Goal: Use online tool/utility: Utilize a website feature to perform a specific function

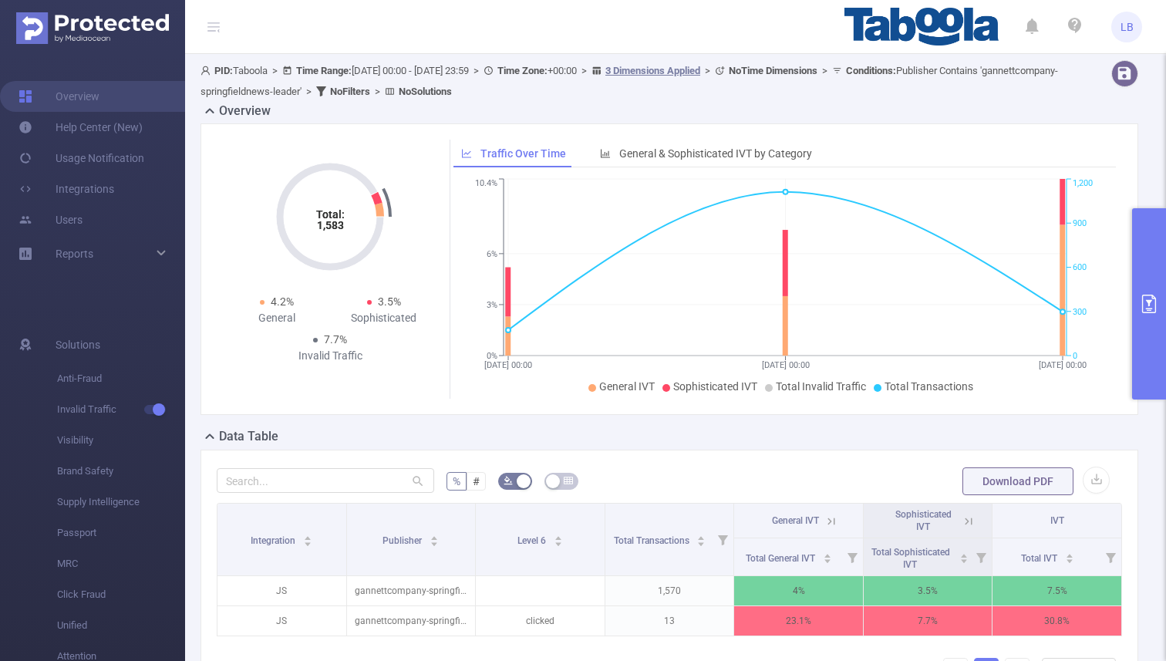
click at [1149, 258] on button "primary" at bounding box center [1149, 303] width 34 height 191
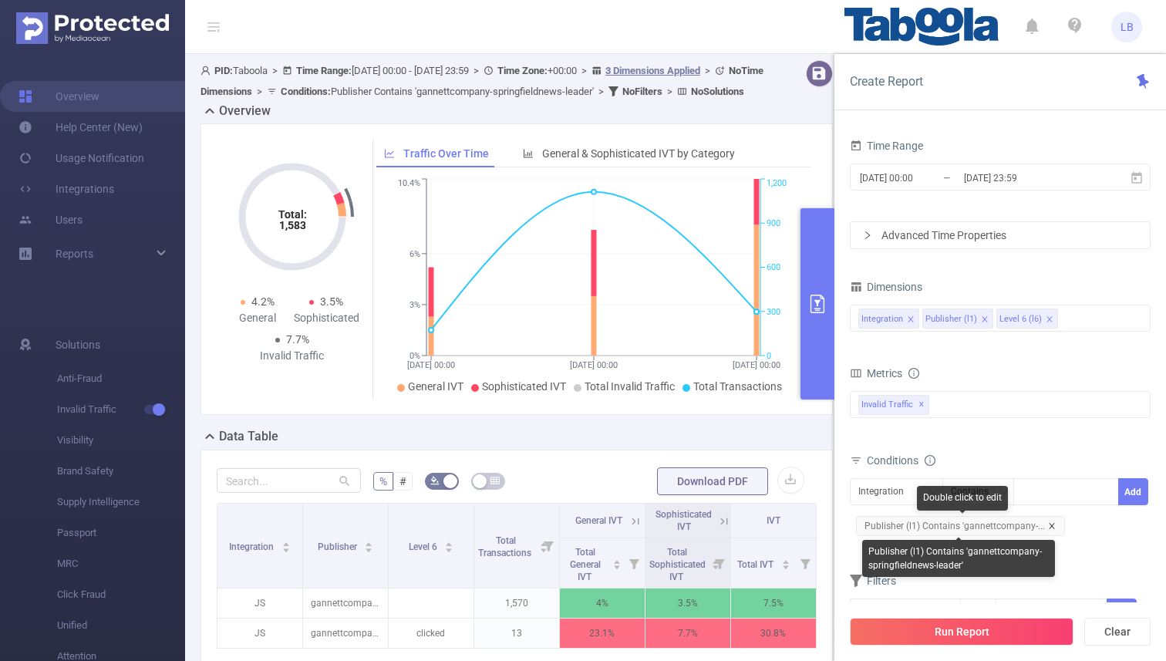
click at [1048, 526] on icon "icon: close" at bounding box center [1052, 526] width 8 height 8
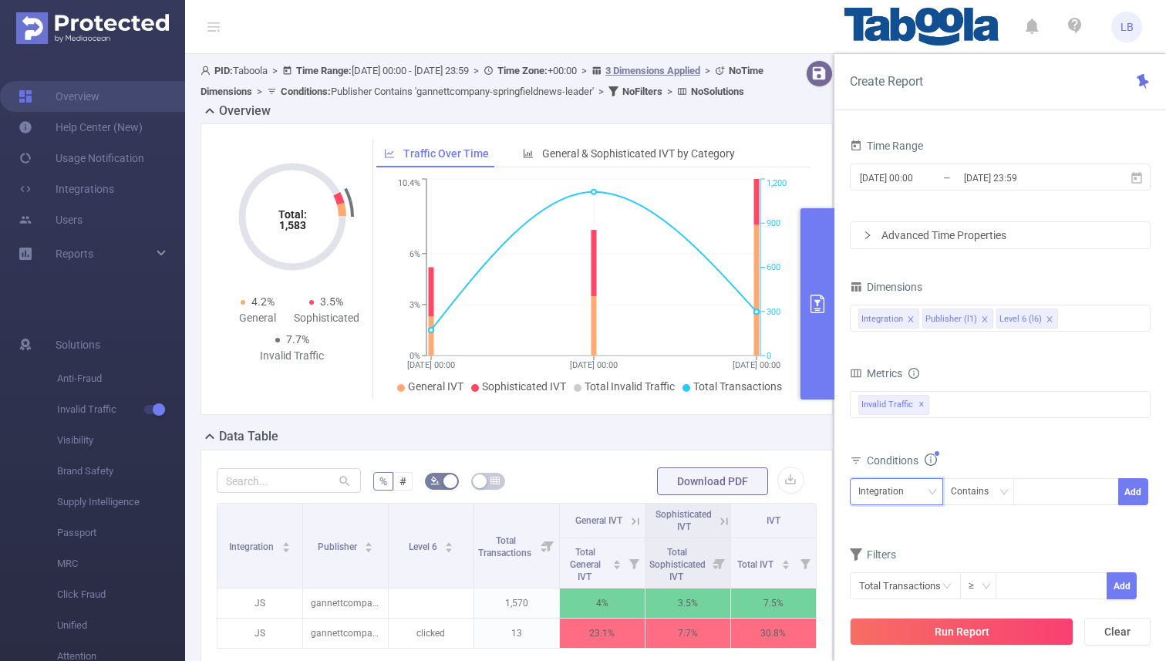
click at [917, 490] on div "Integration" at bounding box center [896, 491] width 76 height 25
click at [891, 544] on li "Publisher (l1)" at bounding box center [896, 548] width 93 height 25
click at [1066, 496] on div at bounding box center [1066, 491] width 89 height 25
paste input "advertiso-vipflash"
type input "advertiso-vipflash"
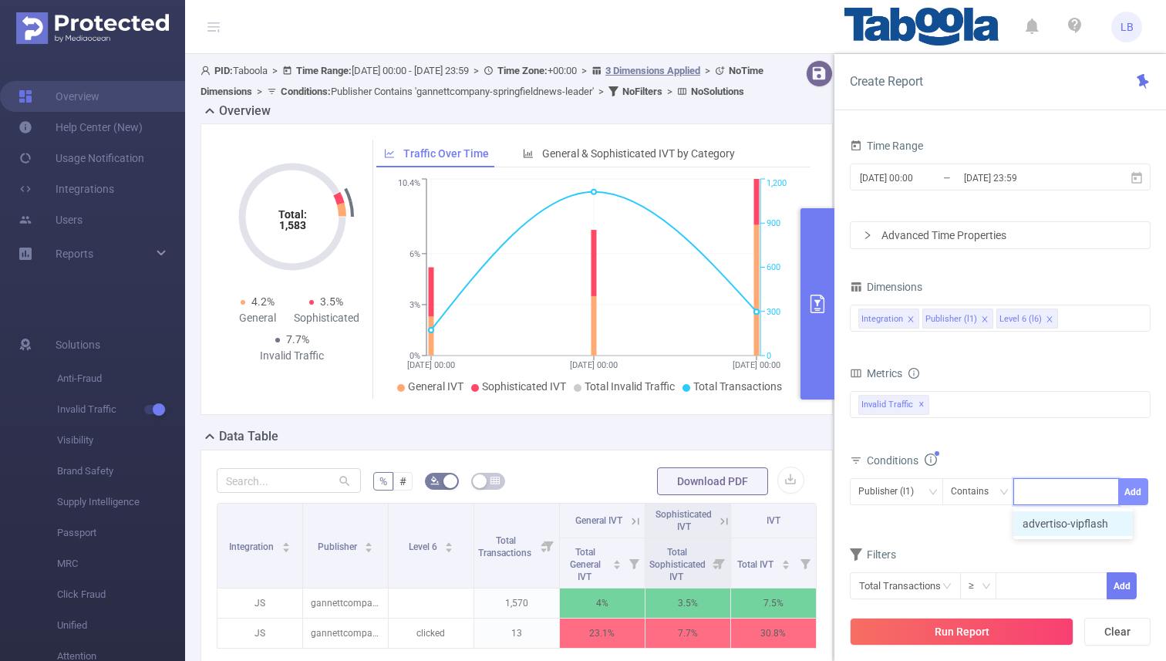
click at [1137, 489] on button "Add" at bounding box center [1133, 491] width 30 height 27
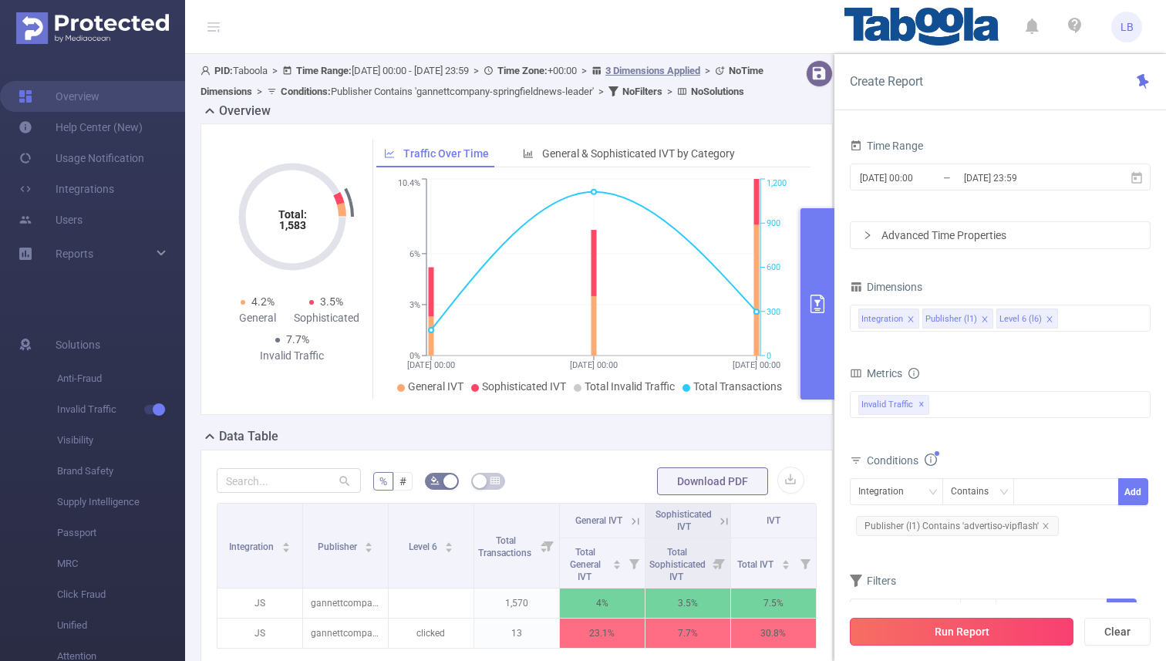
click at [949, 637] on button "Run Report" at bounding box center [962, 632] width 224 height 28
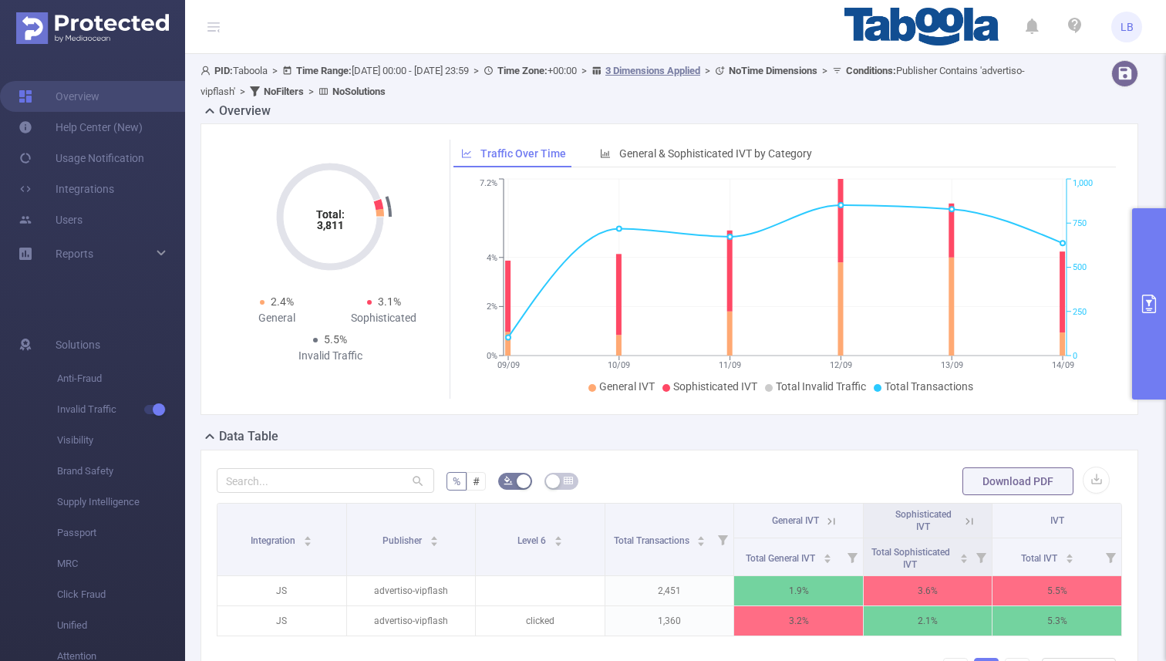
click at [1162, 280] on button "primary" at bounding box center [1149, 303] width 34 height 191
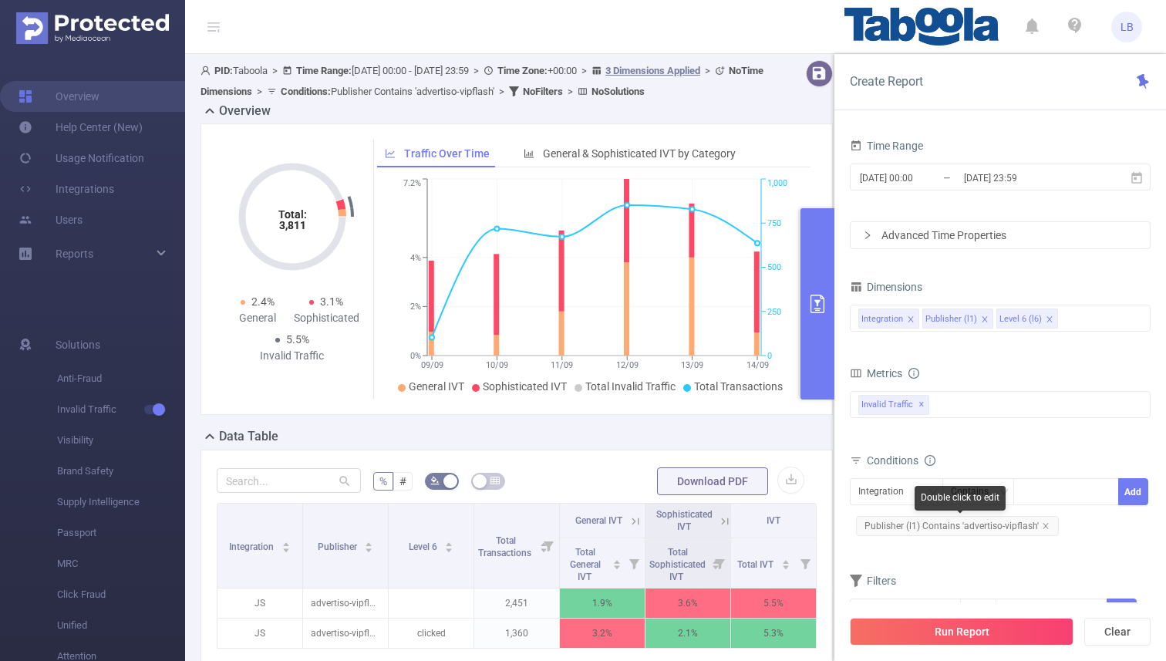
click at [1046, 529] on span "Publisher (l1) Contains 'advertiso-vipflash'" at bounding box center [957, 526] width 203 height 20
click at [1042, 526] on icon "icon: close" at bounding box center [1044, 525] width 5 height 5
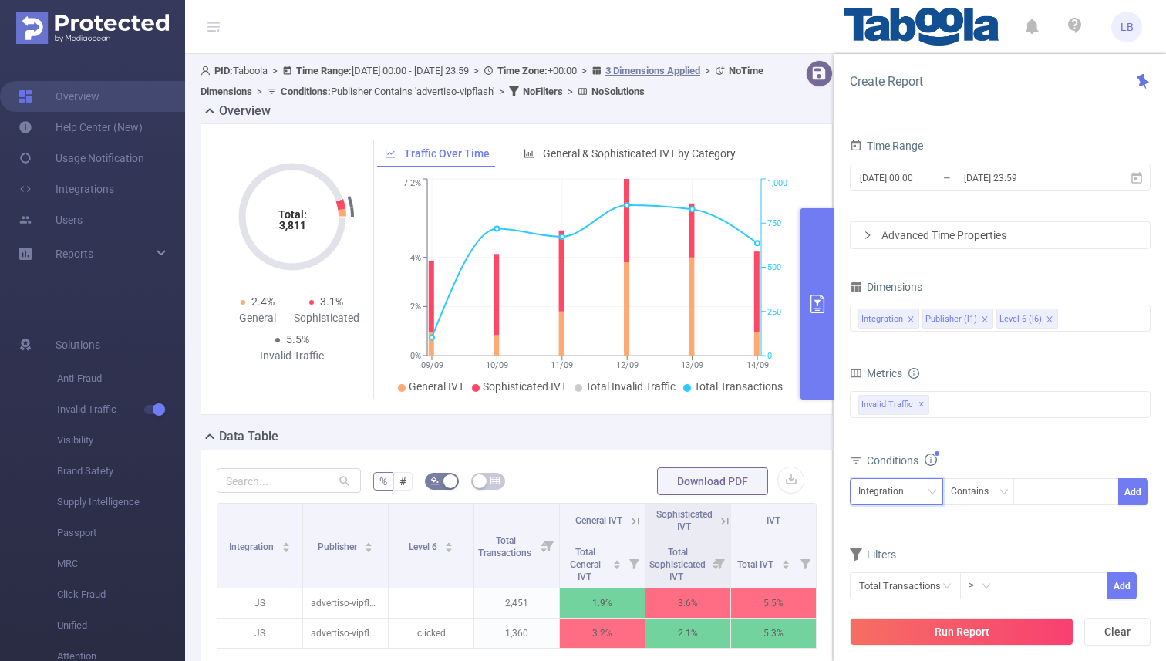
click at [911, 500] on div "Integration" at bounding box center [886, 491] width 56 height 25
click at [914, 537] on li "Publisher (l1)" at bounding box center [896, 548] width 93 height 25
click at [1088, 504] on div at bounding box center [1066, 491] width 106 height 27
paste input "datablocks-zohark"
type input "datablocks-zohark"
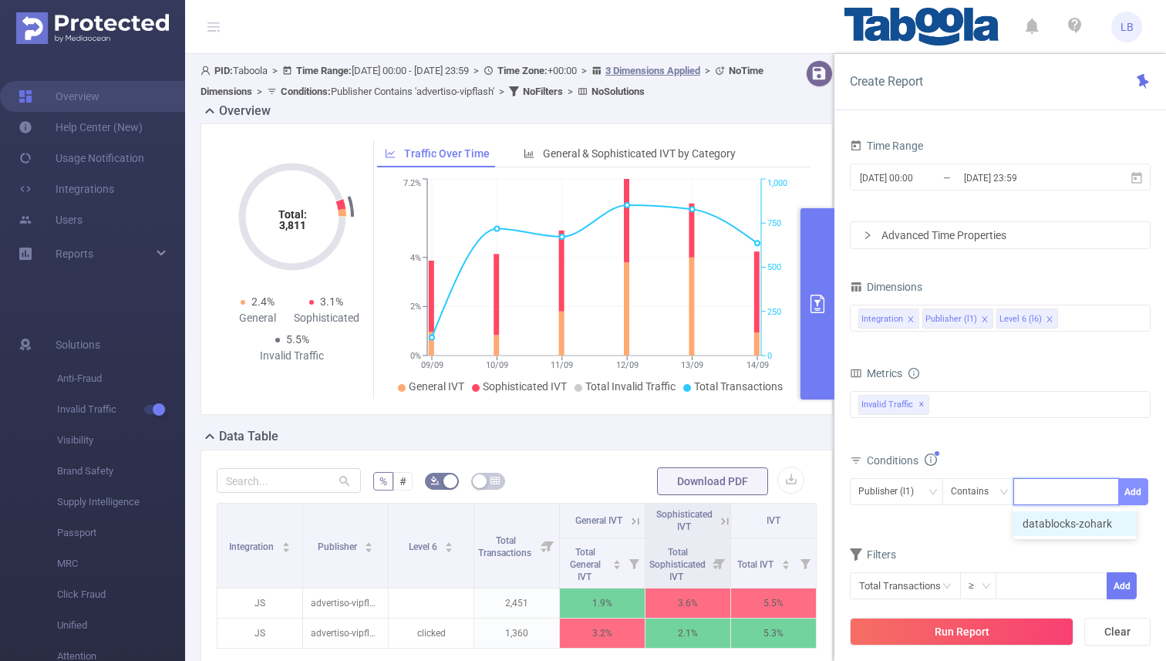
click at [1133, 487] on button "Add" at bounding box center [1133, 491] width 30 height 27
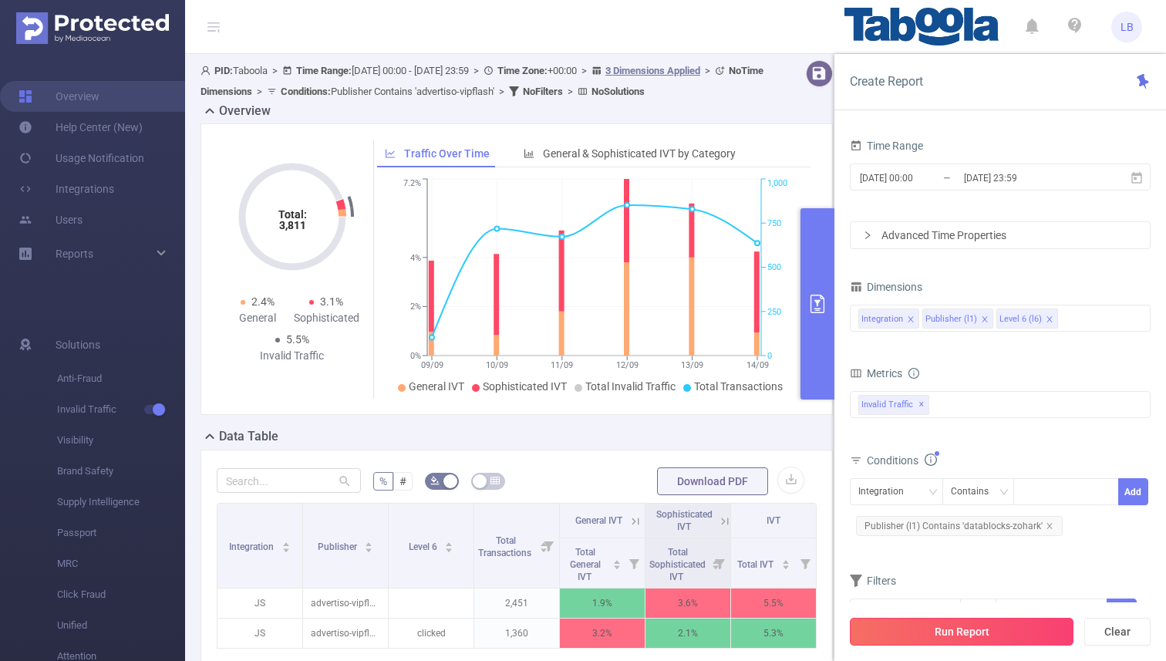
click at [984, 627] on button "Run Report" at bounding box center [962, 632] width 224 height 28
